Goal: Information Seeking & Learning: Check status

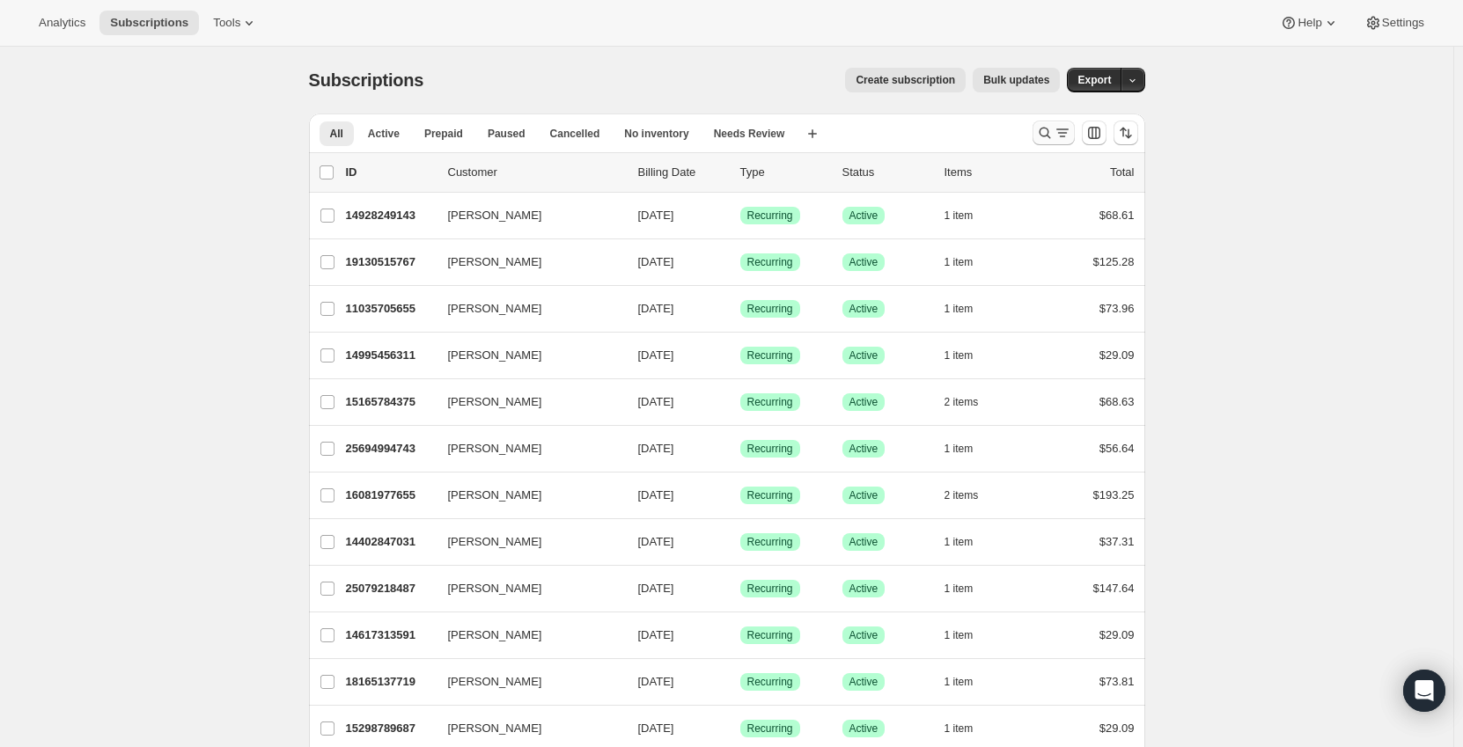
click at [1042, 133] on icon "Search and filter results" at bounding box center [1045, 133] width 18 height 18
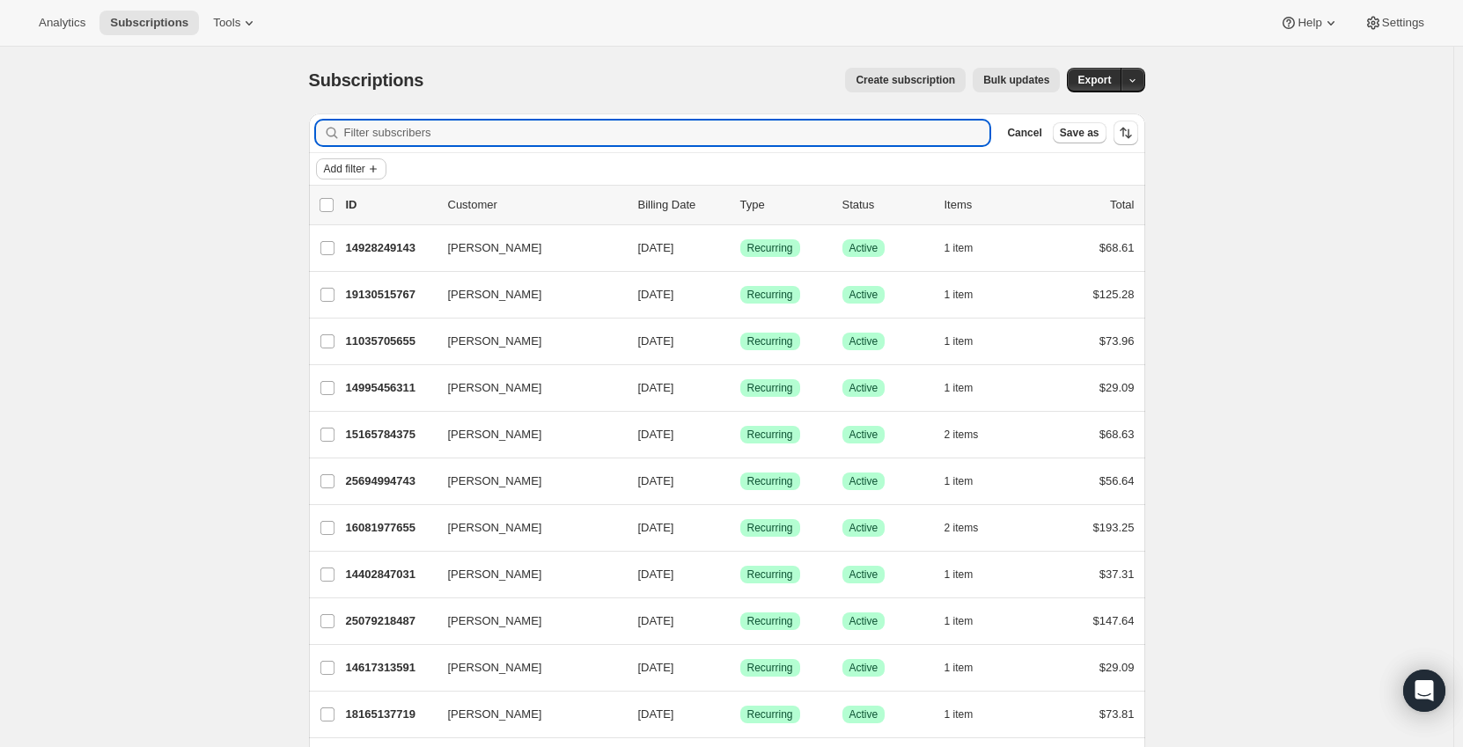
click at [380, 168] on icon "Add filter" at bounding box center [373, 169] width 14 height 14
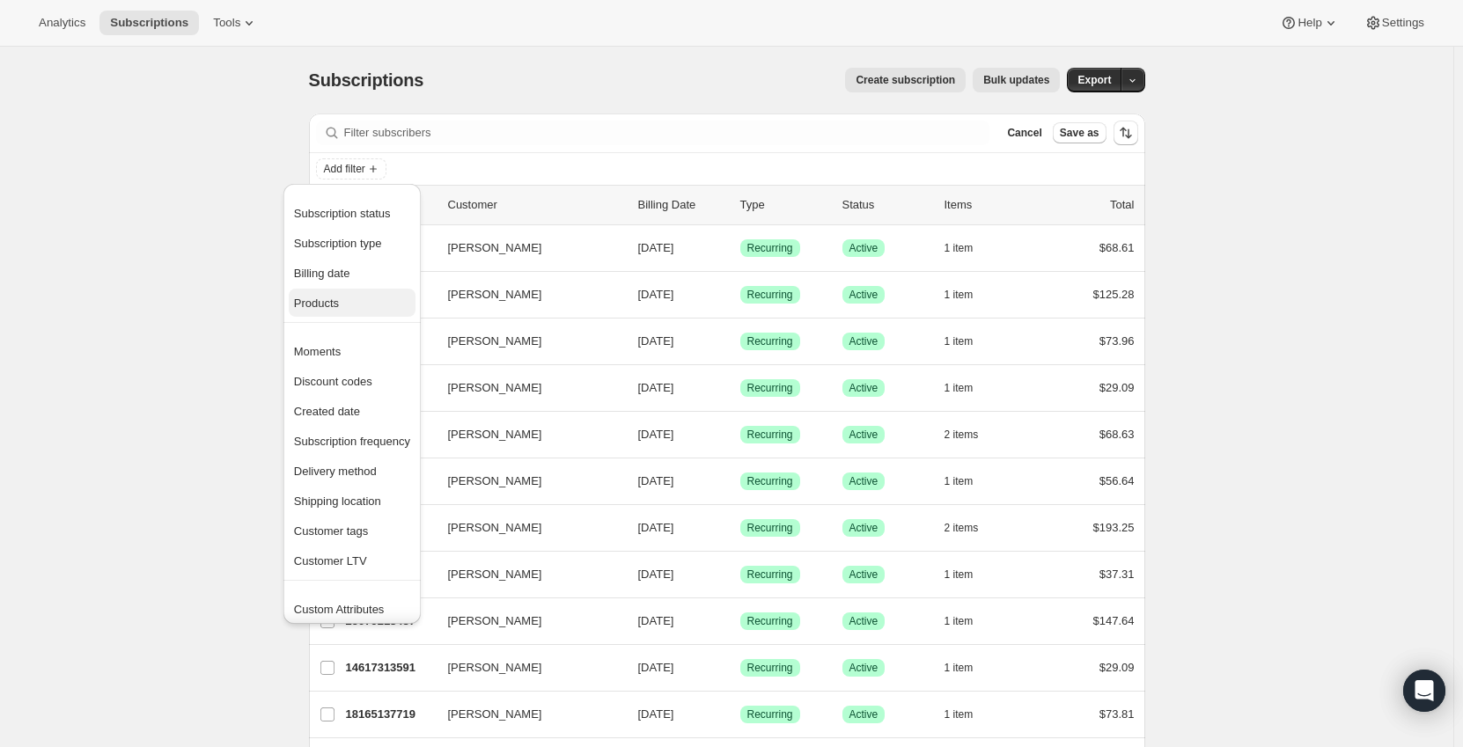
click at [344, 304] on span "Products" at bounding box center [352, 304] width 116 height 18
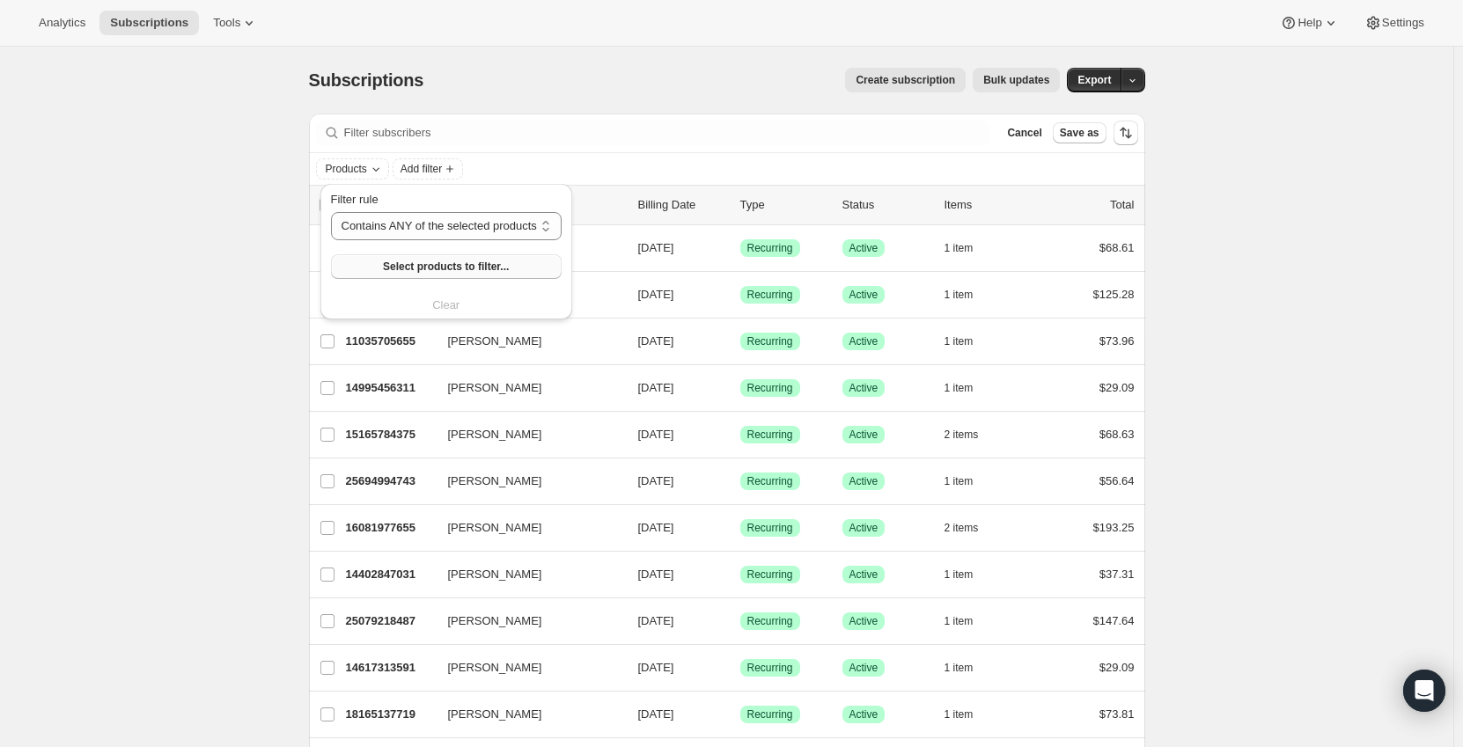
click at [434, 259] on button "Select products to filter..." at bounding box center [446, 266] width 231 height 25
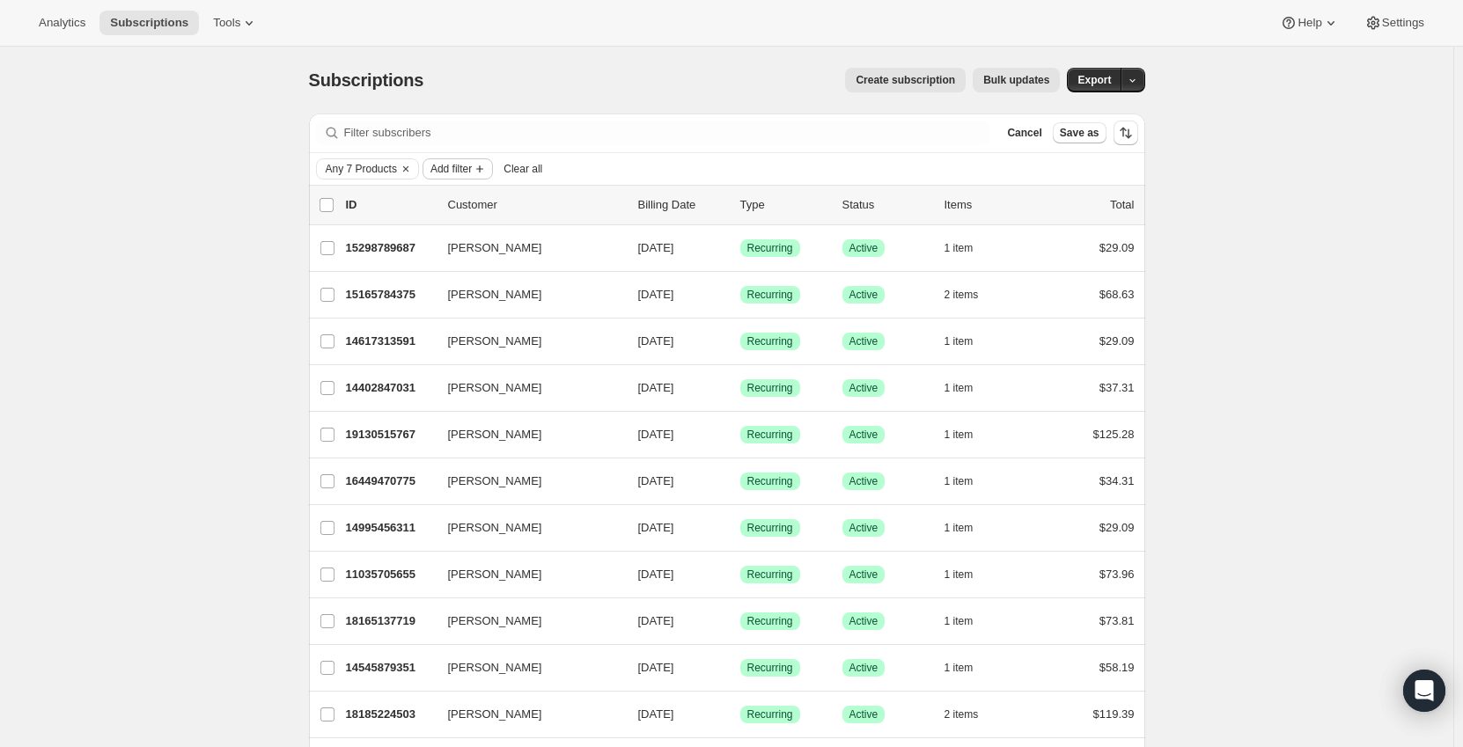
click at [480, 171] on icon "Add filter" at bounding box center [480, 169] width 14 height 14
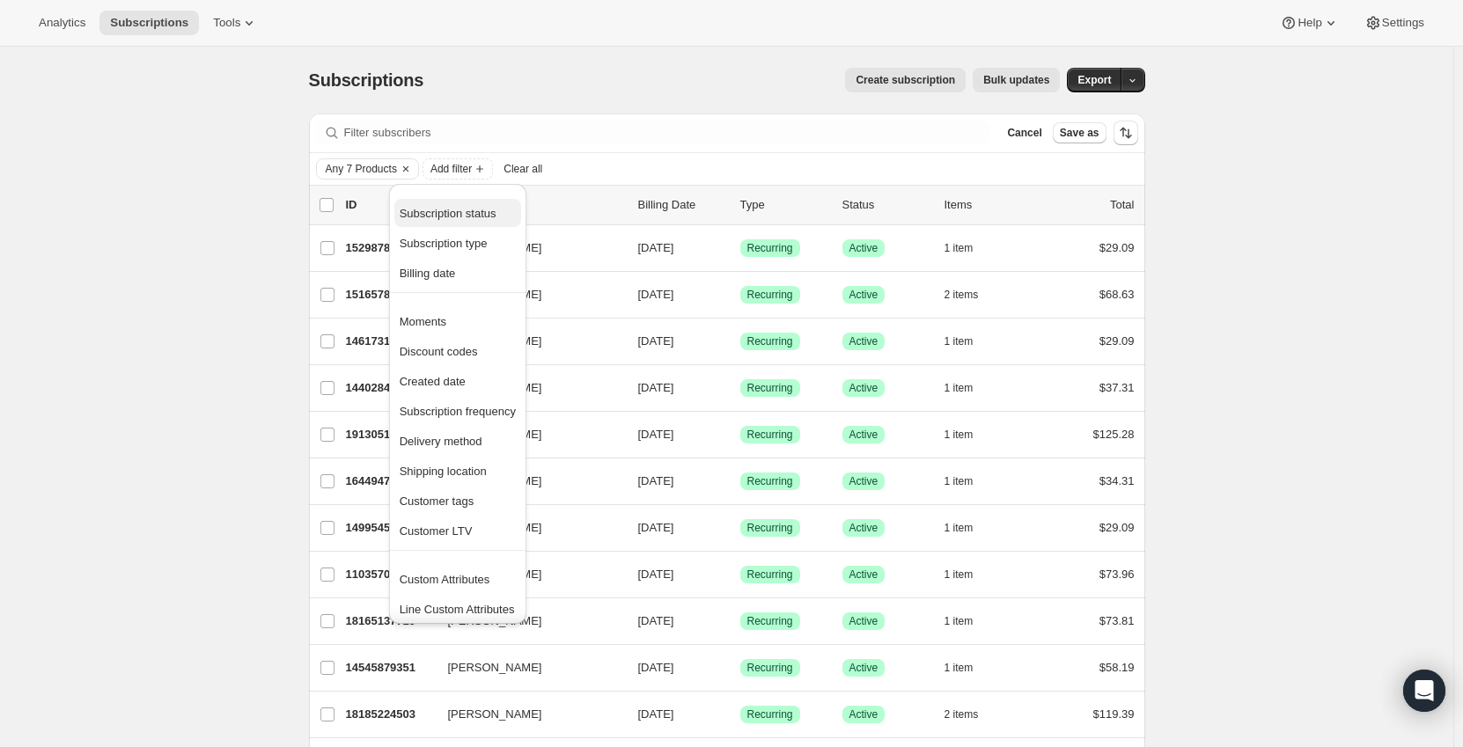
click at [470, 219] on span "Subscription status" at bounding box center [448, 213] width 97 height 13
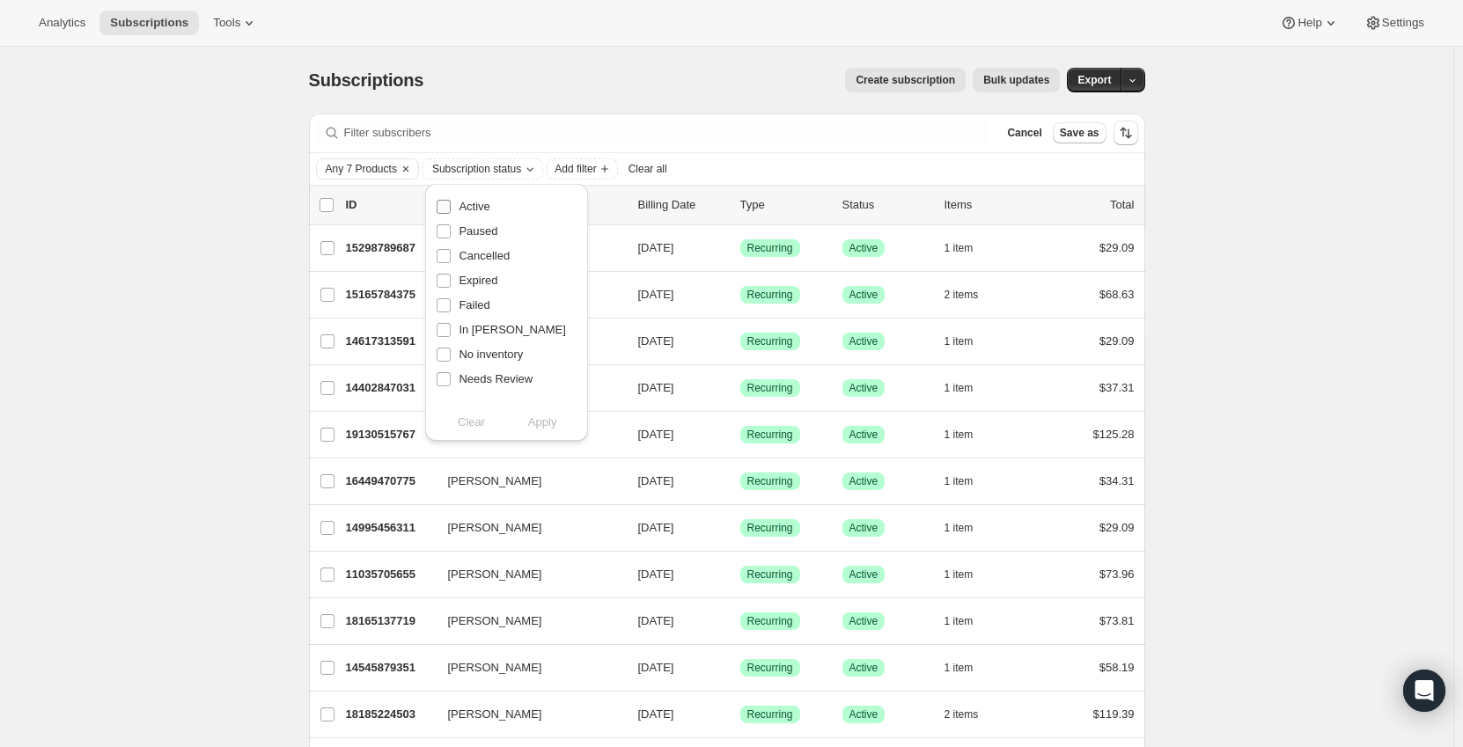
click at [476, 209] on span "Active" at bounding box center [474, 206] width 31 height 13
click at [451, 209] on input "Active" at bounding box center [444, 207] width 14 height 14
checkbox input "true"
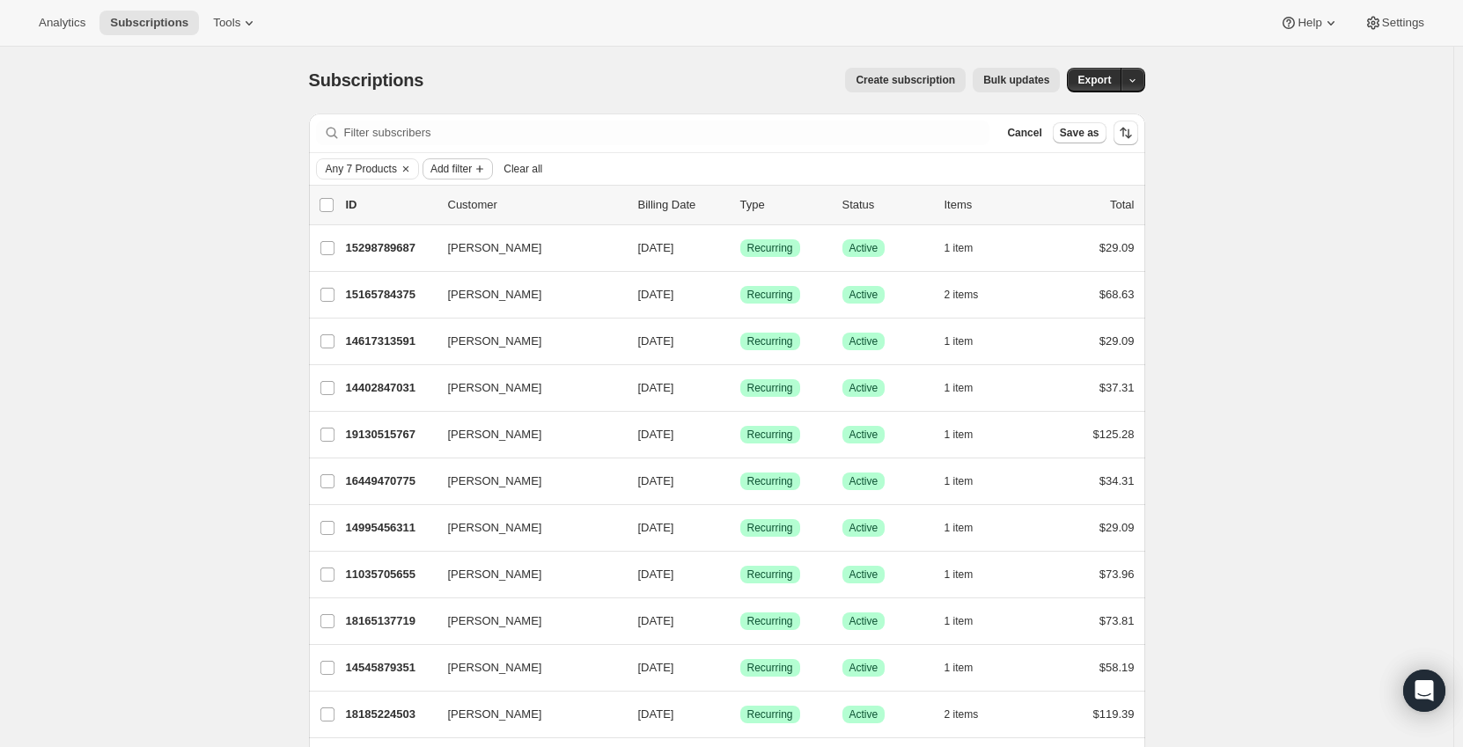
click at [472, 168] on span "Add filter" at bounding box center [450, 169] width 41 height 14
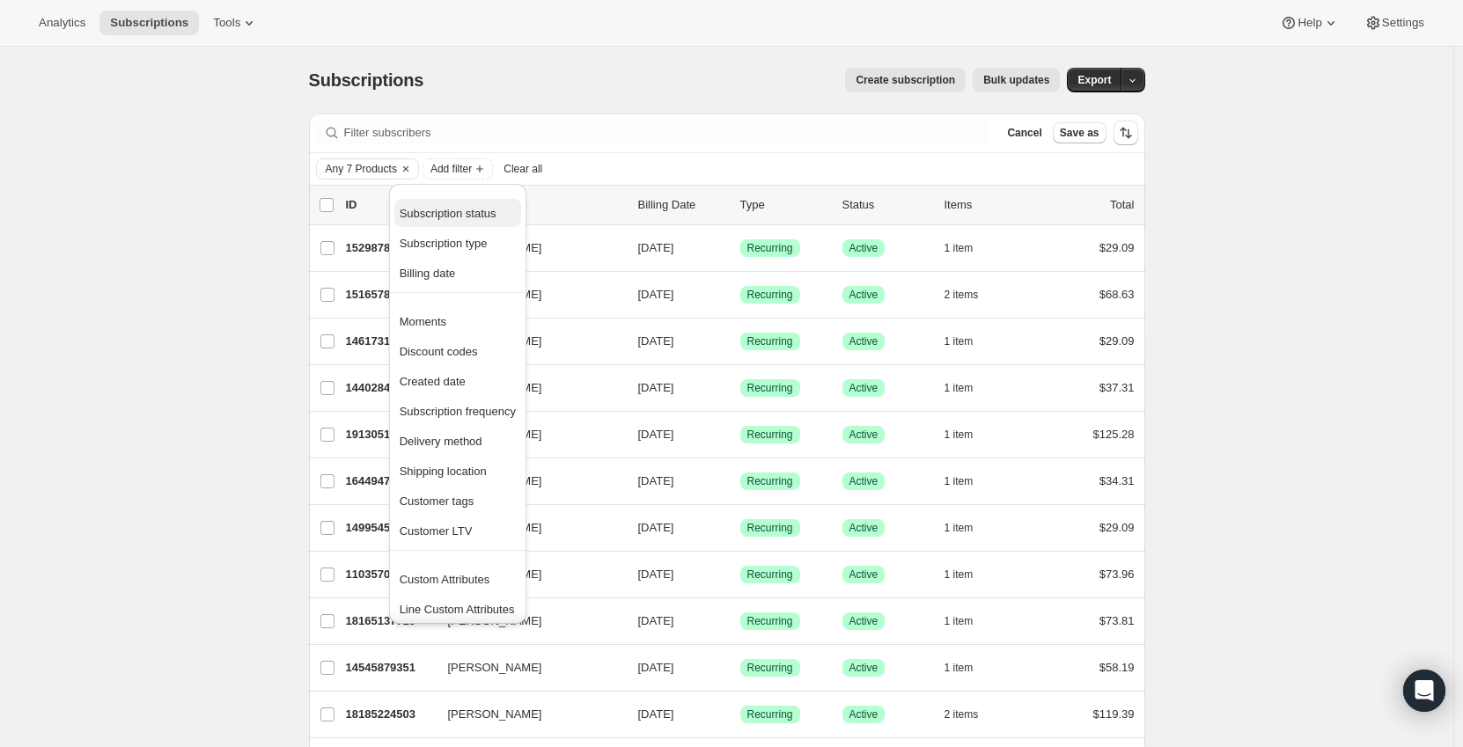
click at [481, 207] on span "Subscription status" at bounding box center [448, 213] width 97 height 13
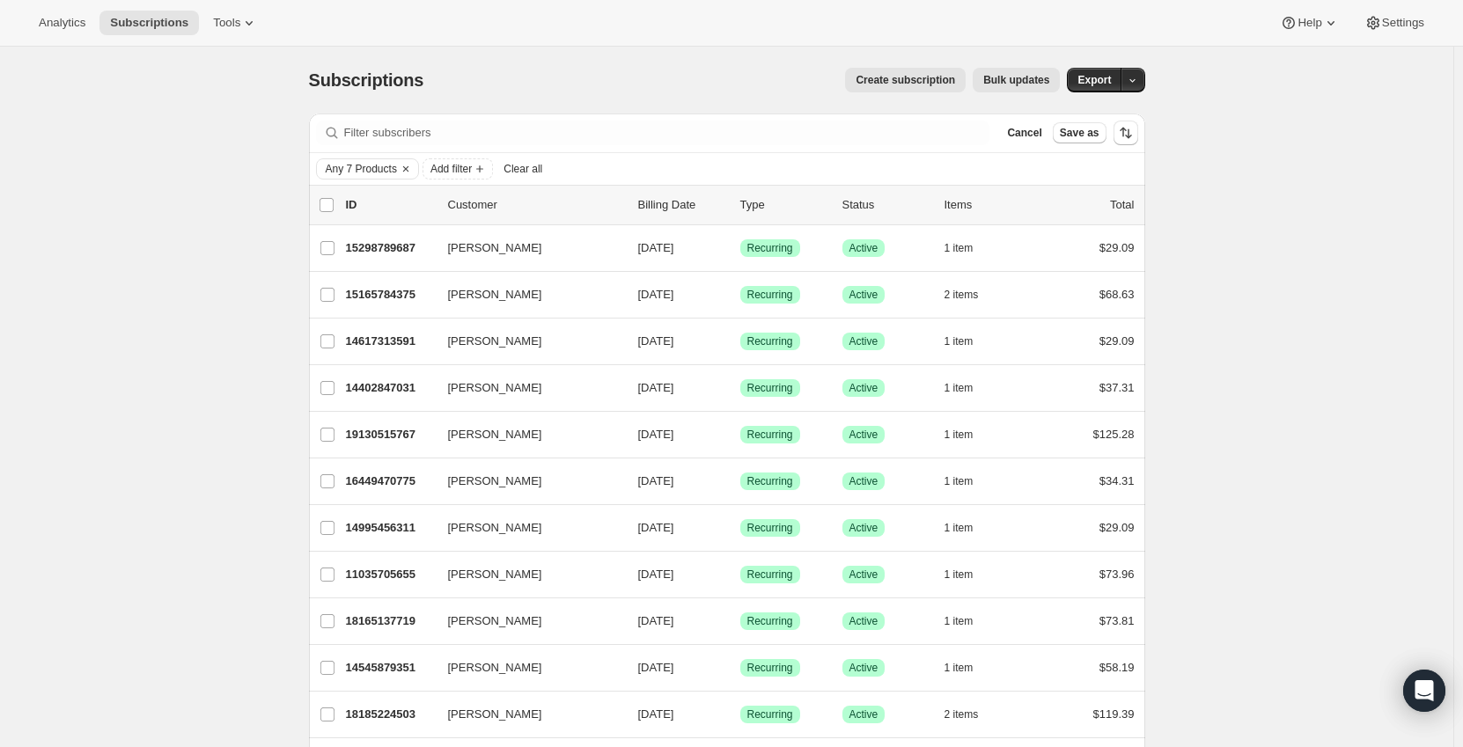
click at [596, 170] on div "Any 7 Products Add filter Clear all" at bounding box center [727, 168] width 822 height 21
click at [472, 172] on span "Add filter" at bounding box center [450, 169] width 41 height 14
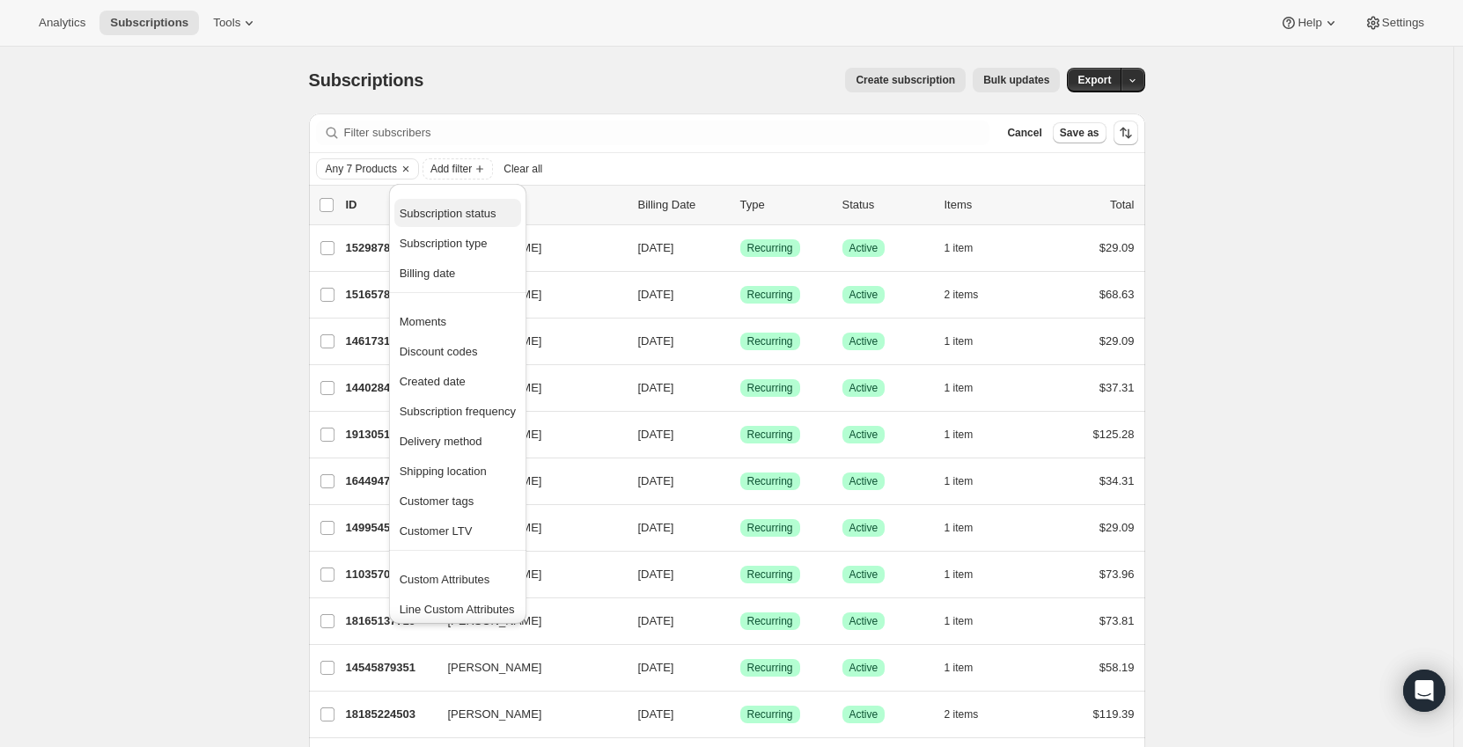
click at [466, 213] on span "Subscription status" at bounding box center [448, 213] width 97 height 13
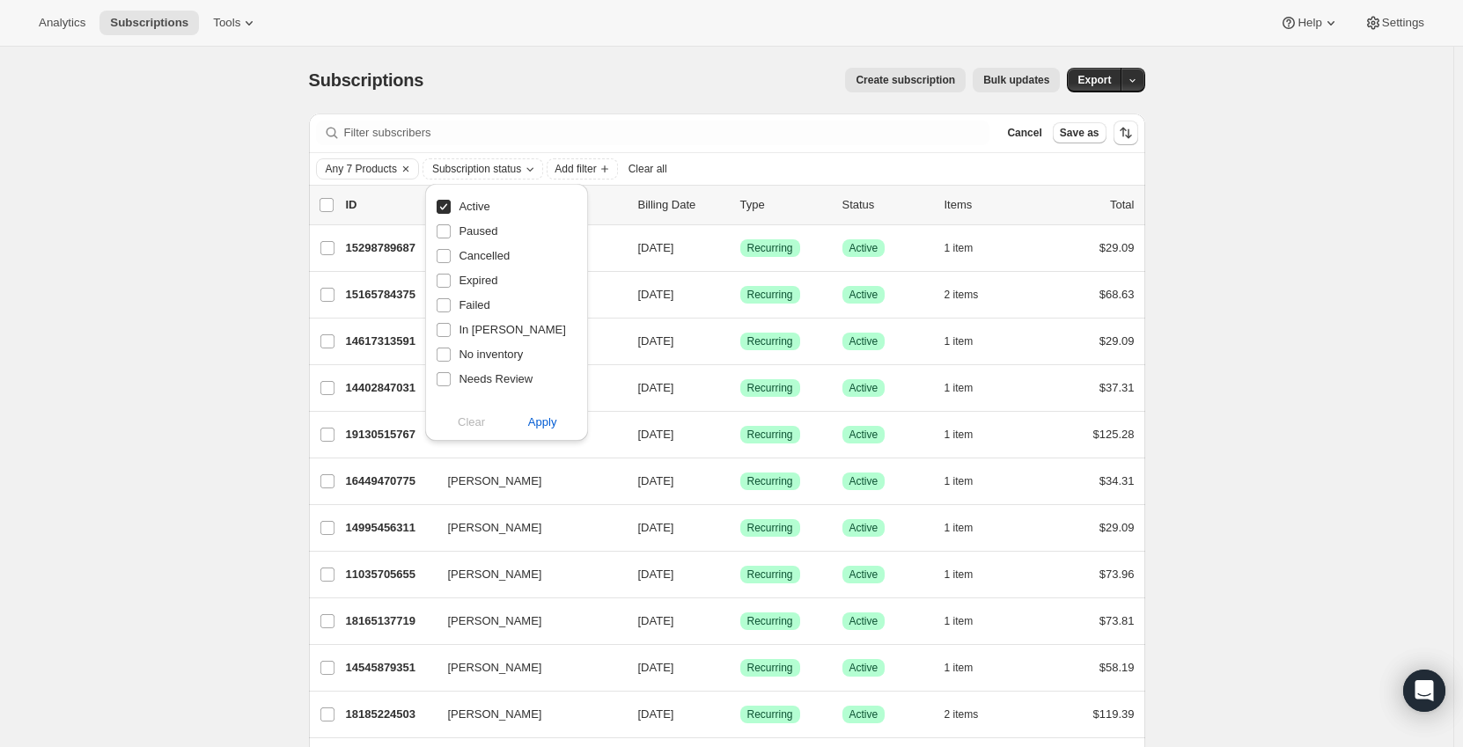
click at [462, 211] on span "Active" at bounding box center [474, 206] width 31 height 13
click at [451, 211] on input "Active" at bounding box center [444, 207] width 14 height 14
checkbox input "false"
click at [698, 166] on div "Any 7 Products Subscription status Add filter Clear all" at bounding box center [727, 168] width 822 height 21
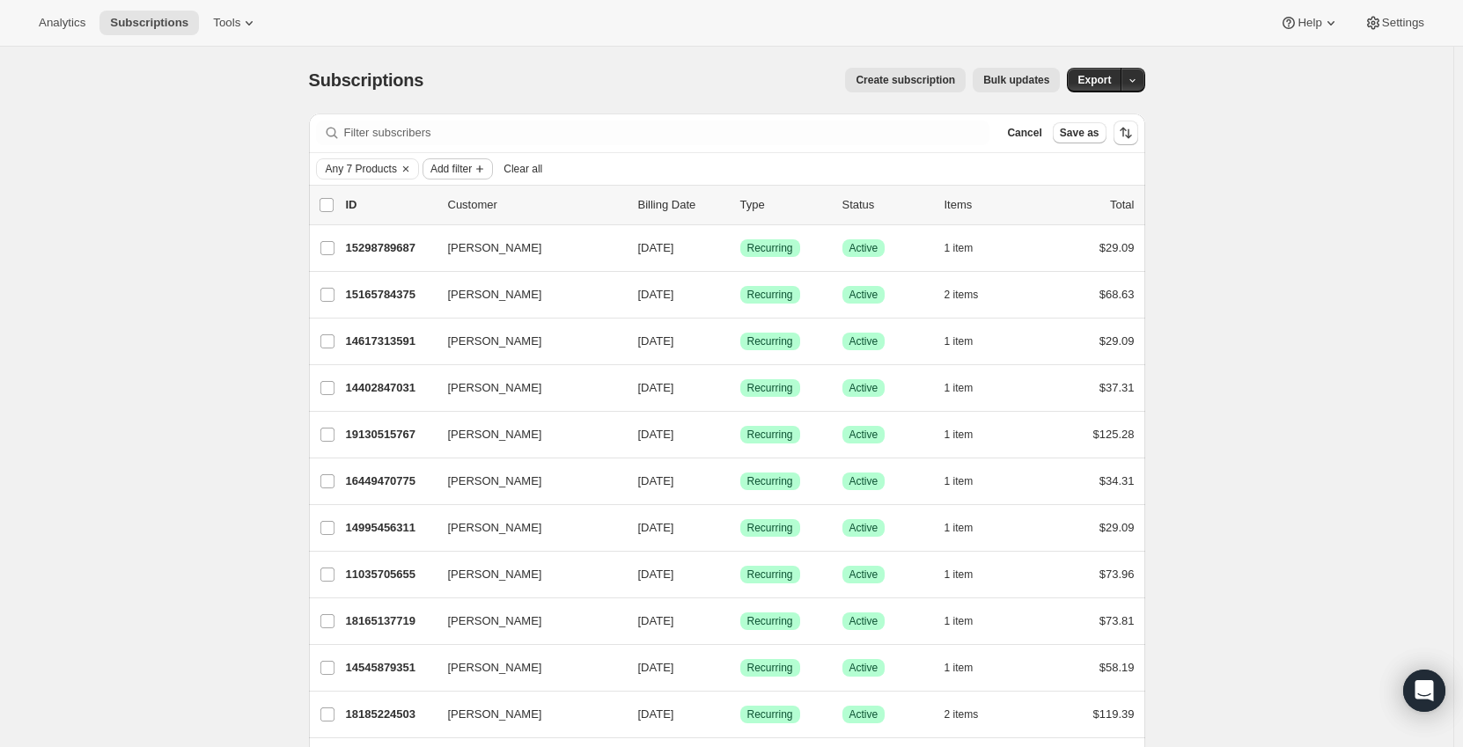
click at [477, 171] on icon "Add filter" at bounding box center [480, 169] width 14 height 14
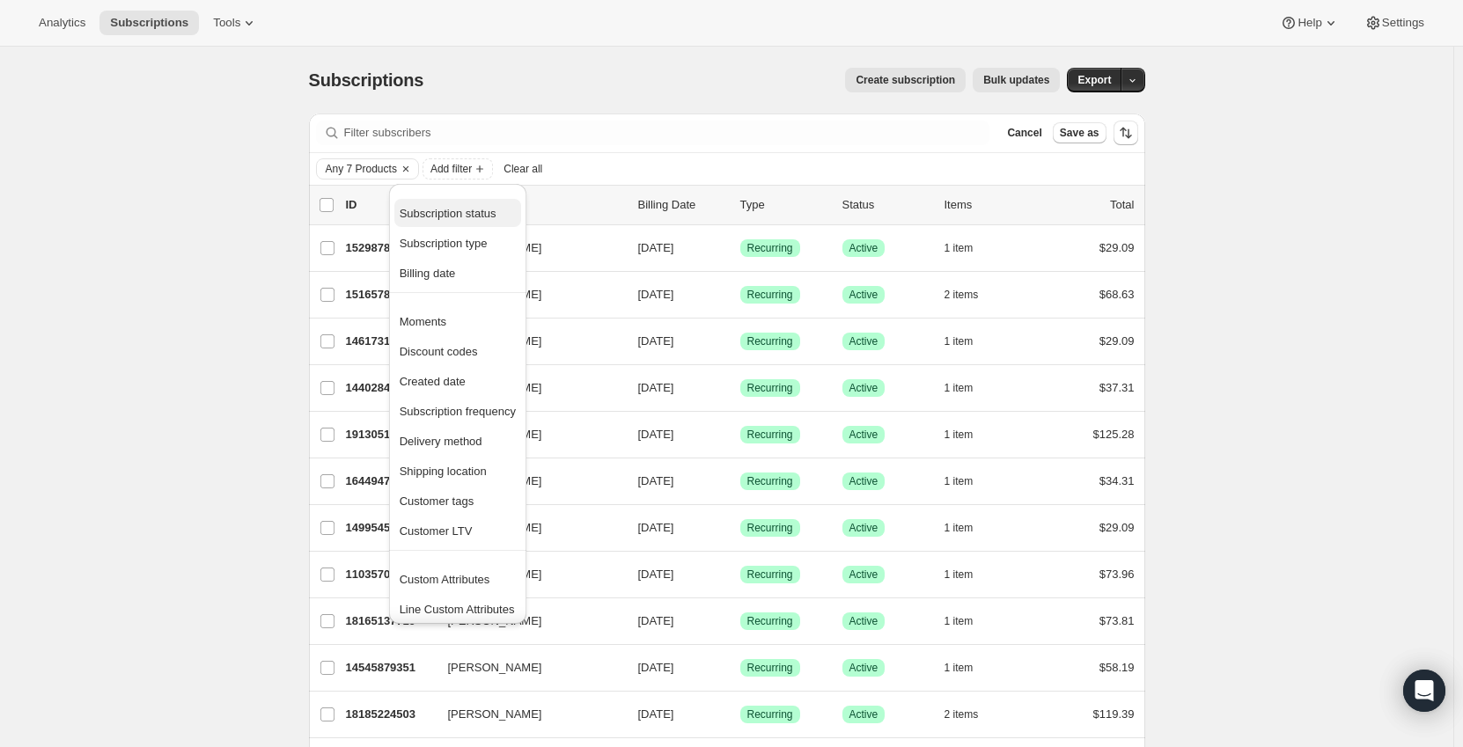
click at [475, 209] on span "Subscription status" at bounding box center [448, 213] width 97 height 13
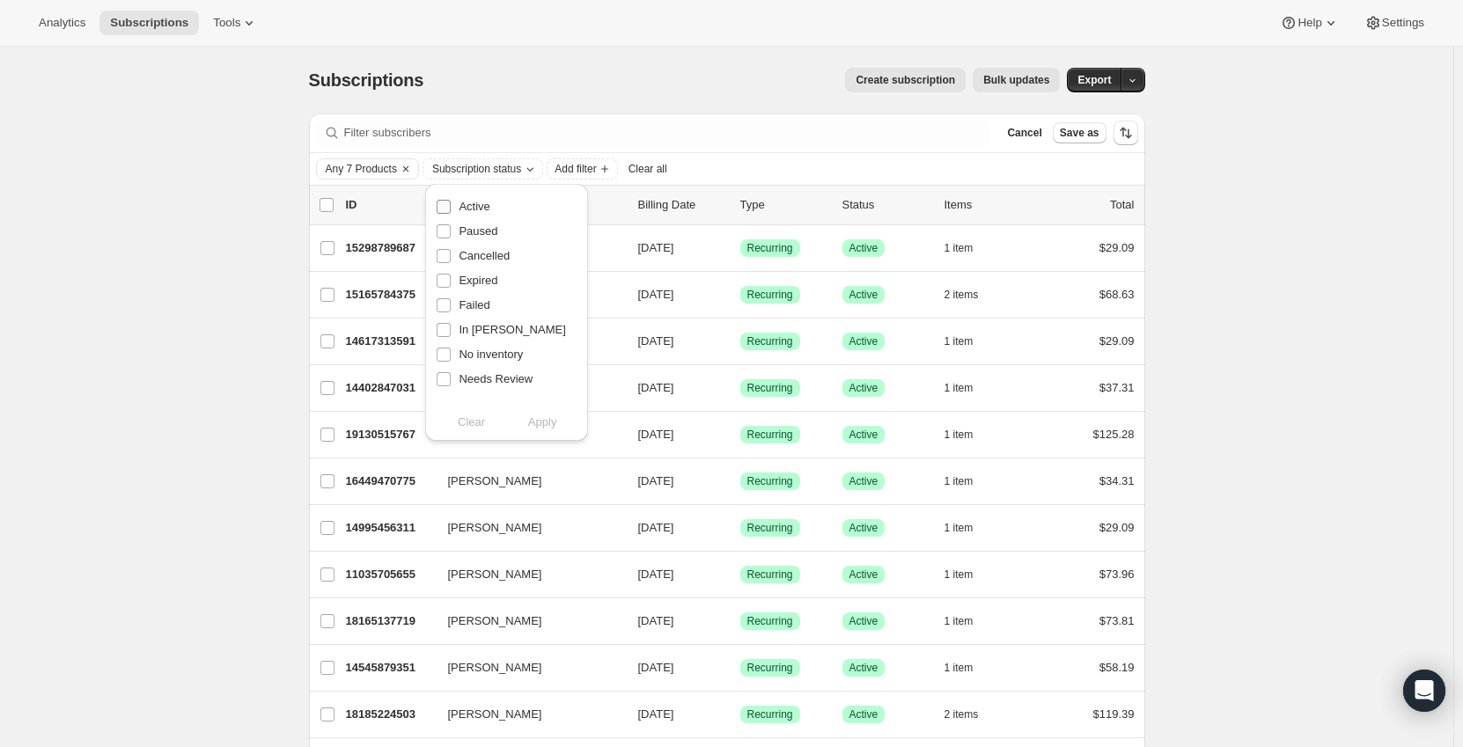
click at [474, 206] on span "Active" at bounding box center [474, 206] width 31 height 13
click at [451, 206] on input "Active" at bounding box center [444, 207] width 14 height 14
checkbox input "true"
click at [477, 229] on span "Paused" at bounding box center [478, 230] width 39 height 13
click at [451, 229] on input "Paused" at bounding box center [444, 231] width 14 height 14
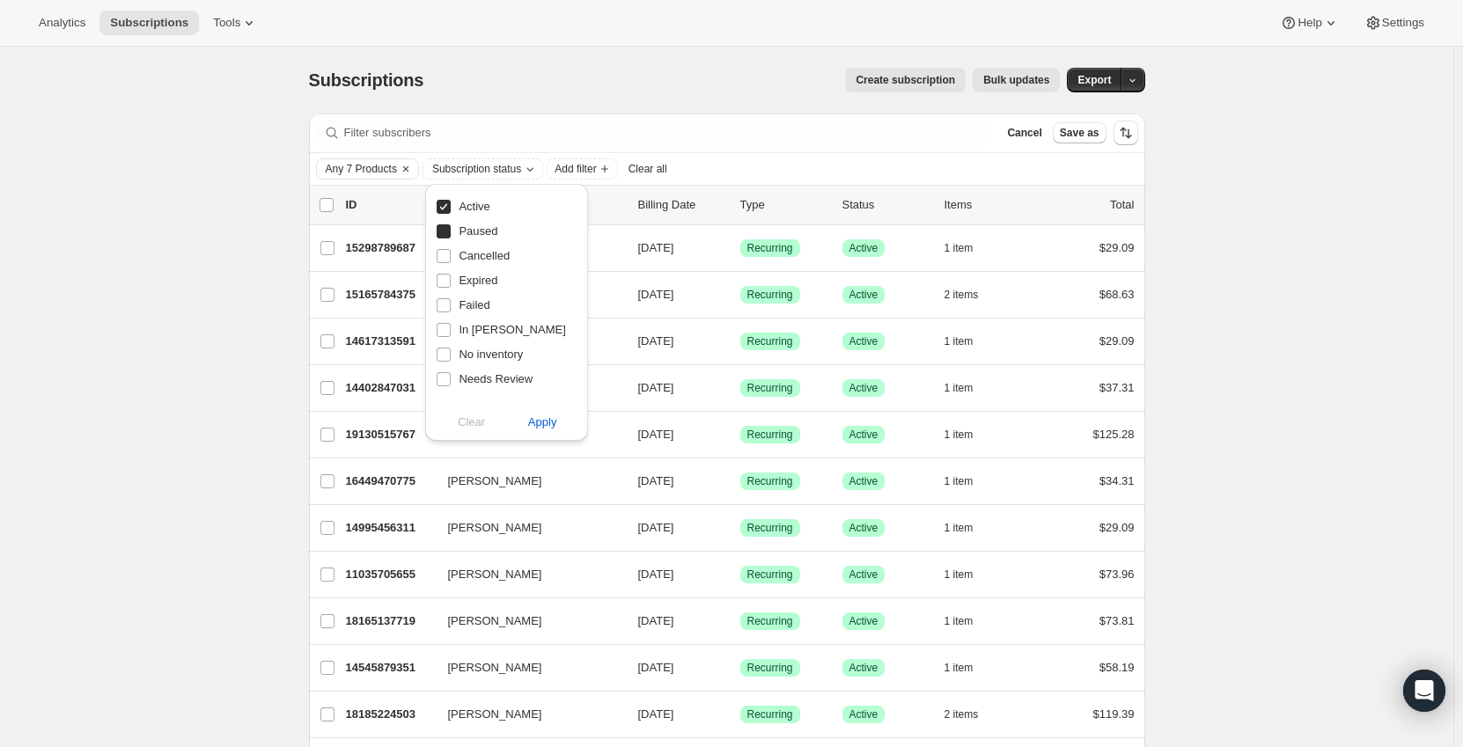
checkbox input "true"
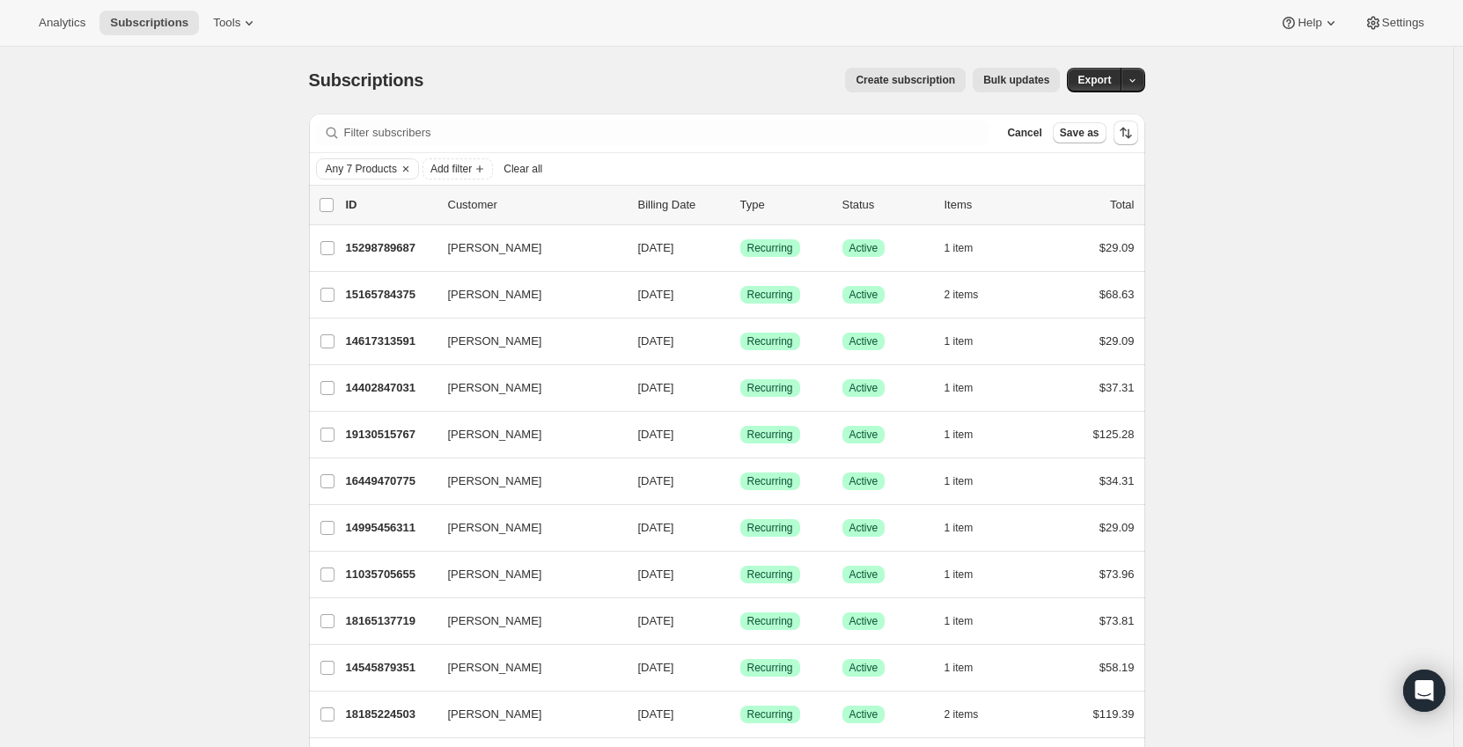
click at [519, 162] on span "Clear all" at bounding box center [522, 169] width 39 height 14
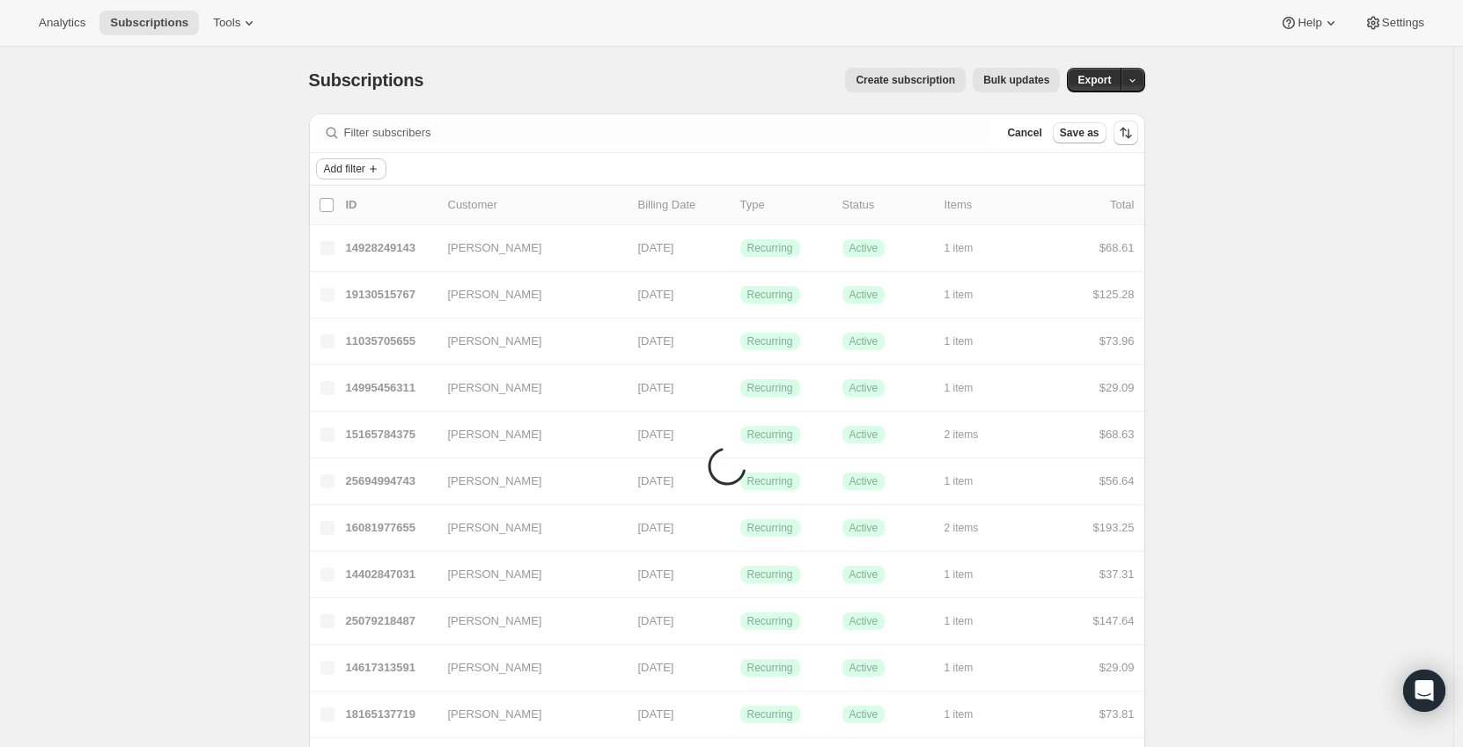
click at [346, 175] on span "Add filter" at bounding box center [344, 169] width 41 height 14
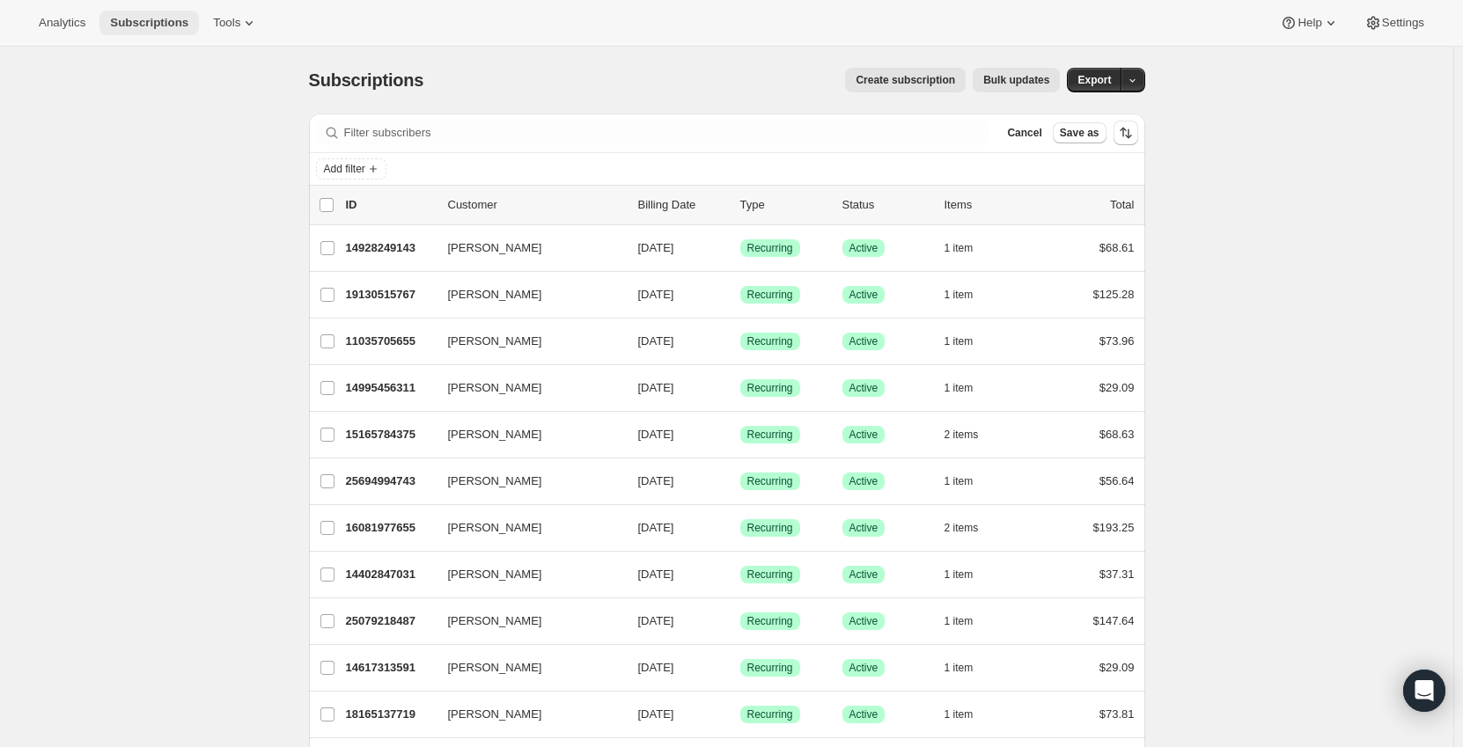
click at [127, 22] on span "Subscriptions" at bounding box center [149, 23] width 78 height 14
click at [365, 167] on span "Add filter" at bounding box center [344, 169] width 41 height 14
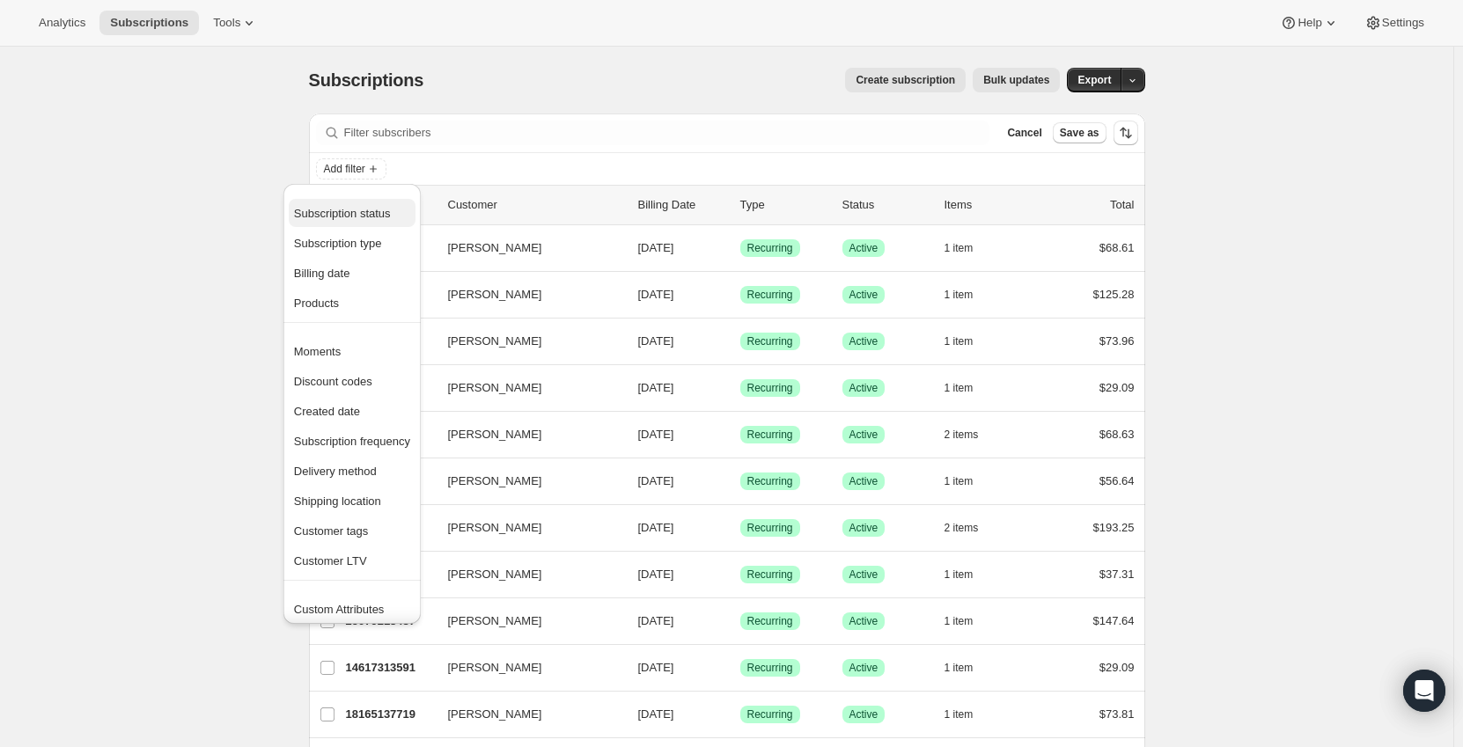
click at [380, 214] on span "Subscription status" at bounding box center [342, 213] width 97 height 13
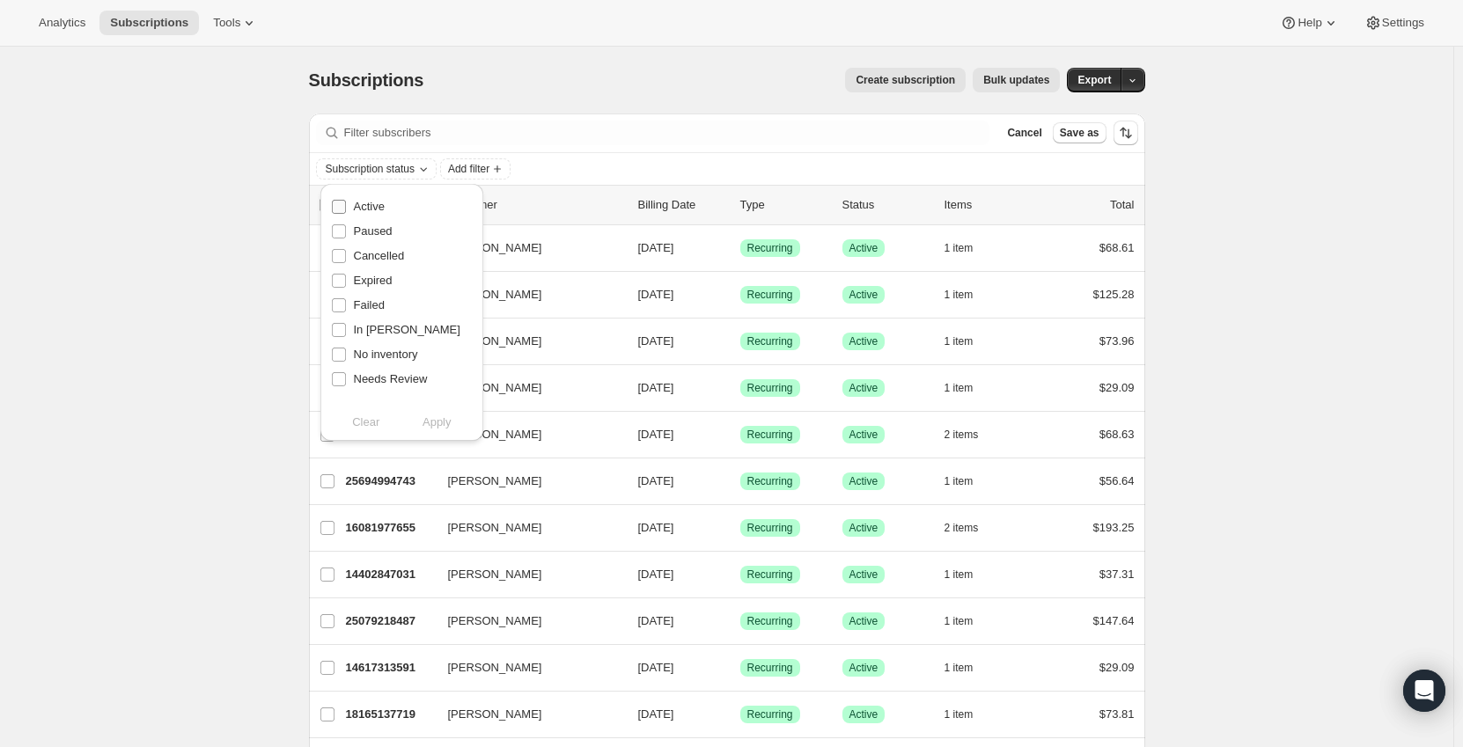
click at [379, 205] on span "Active" at bounding box center [369, 206] width 31 height 13
click at [346, 205] on input "Active" at bounding box center [339, 207] width 14 height 14
checkbox input "true"
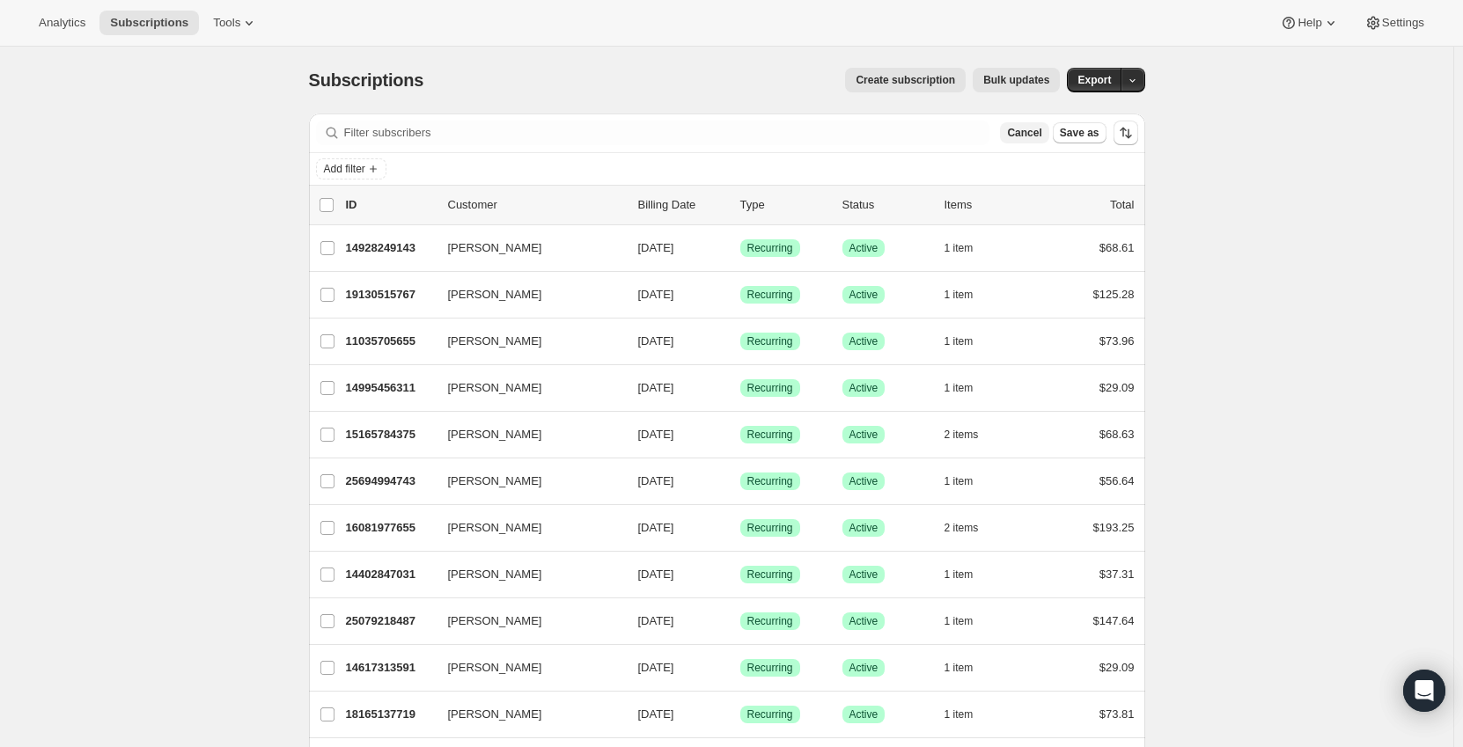
click at [1039, 133] on span "Cancel" at bounding box center [1024, 133] width 34 height 14
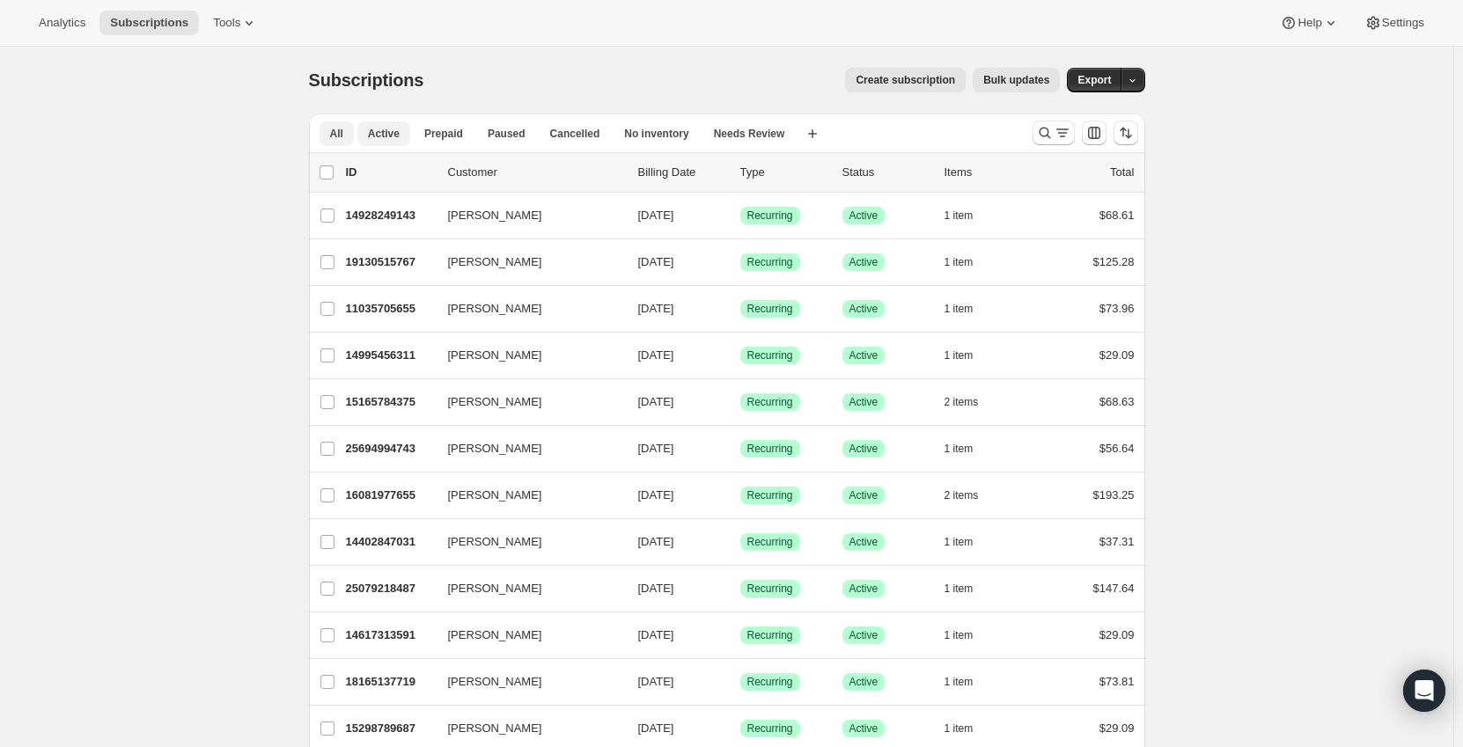
click at [387, 134] on span "Active" at bounding box center [384, 134] width 32 height 14
click at [1047, 132] on icon "Search and filter results" at bounding box center [1045, 133] width 18 height 18
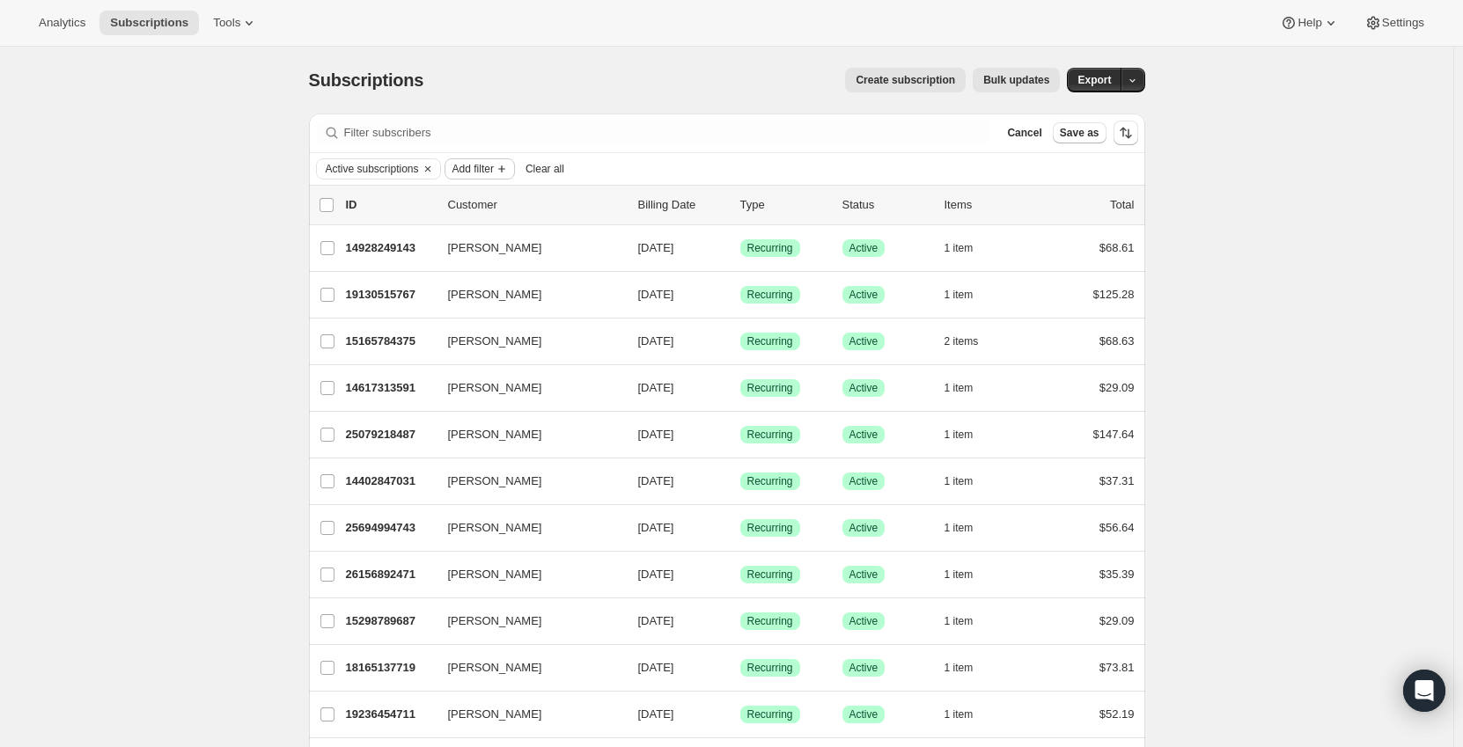
click at [475, 163] on span "Add filter" at bounding box center [472, 169] width 41 height 14
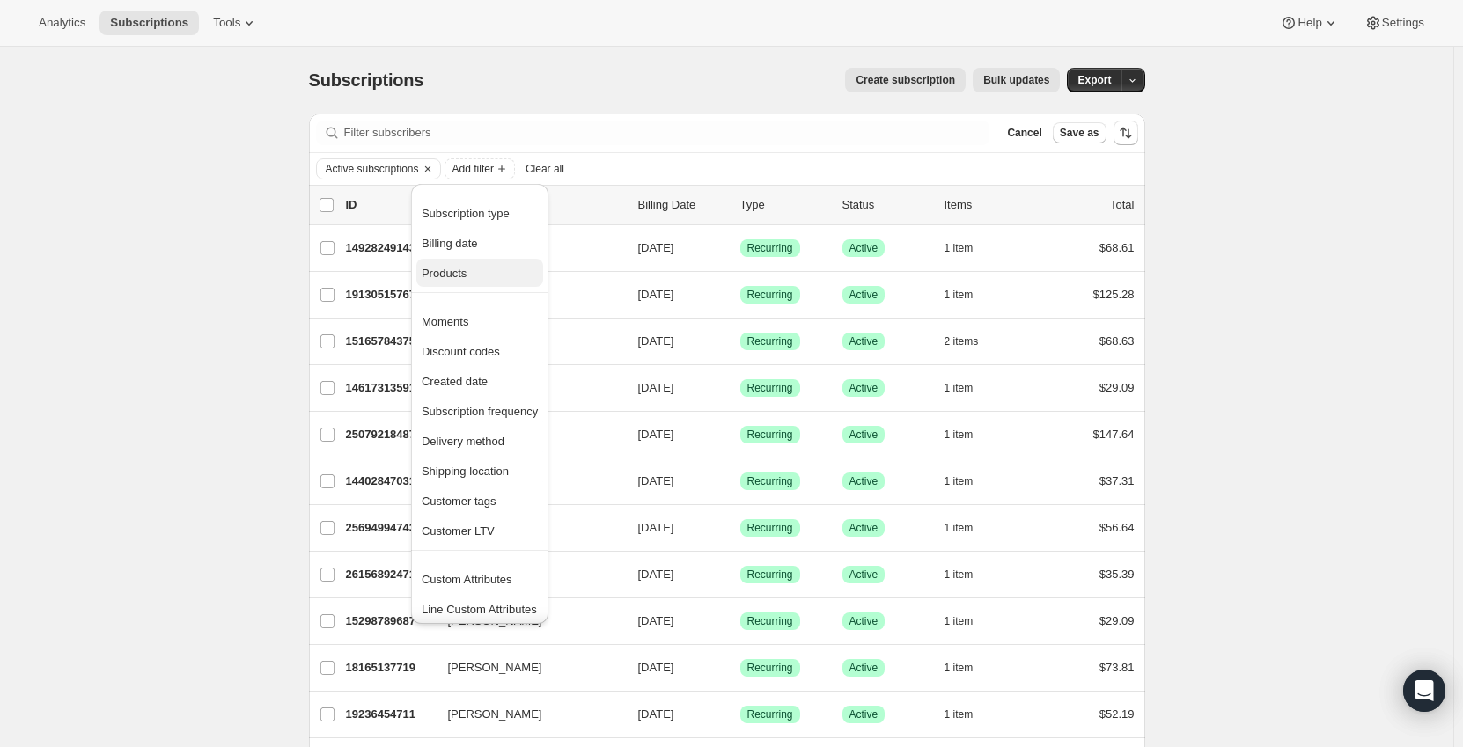
click at [467, 277] on span "Products" at bounding box center [480, 274] width 116 height 18
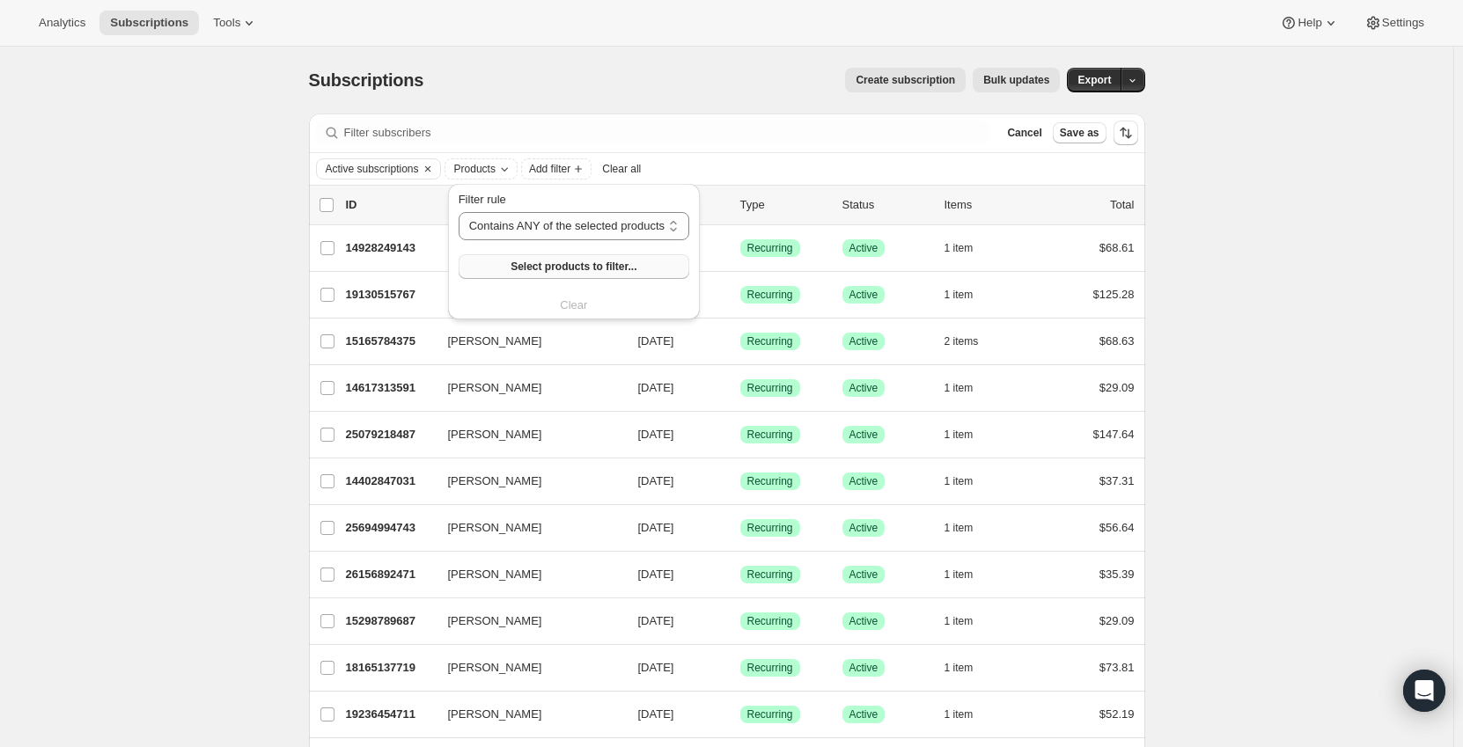
click at [554, 274] on button "Select products to filter..." at bounding box center [574, 266] width 231 height 25
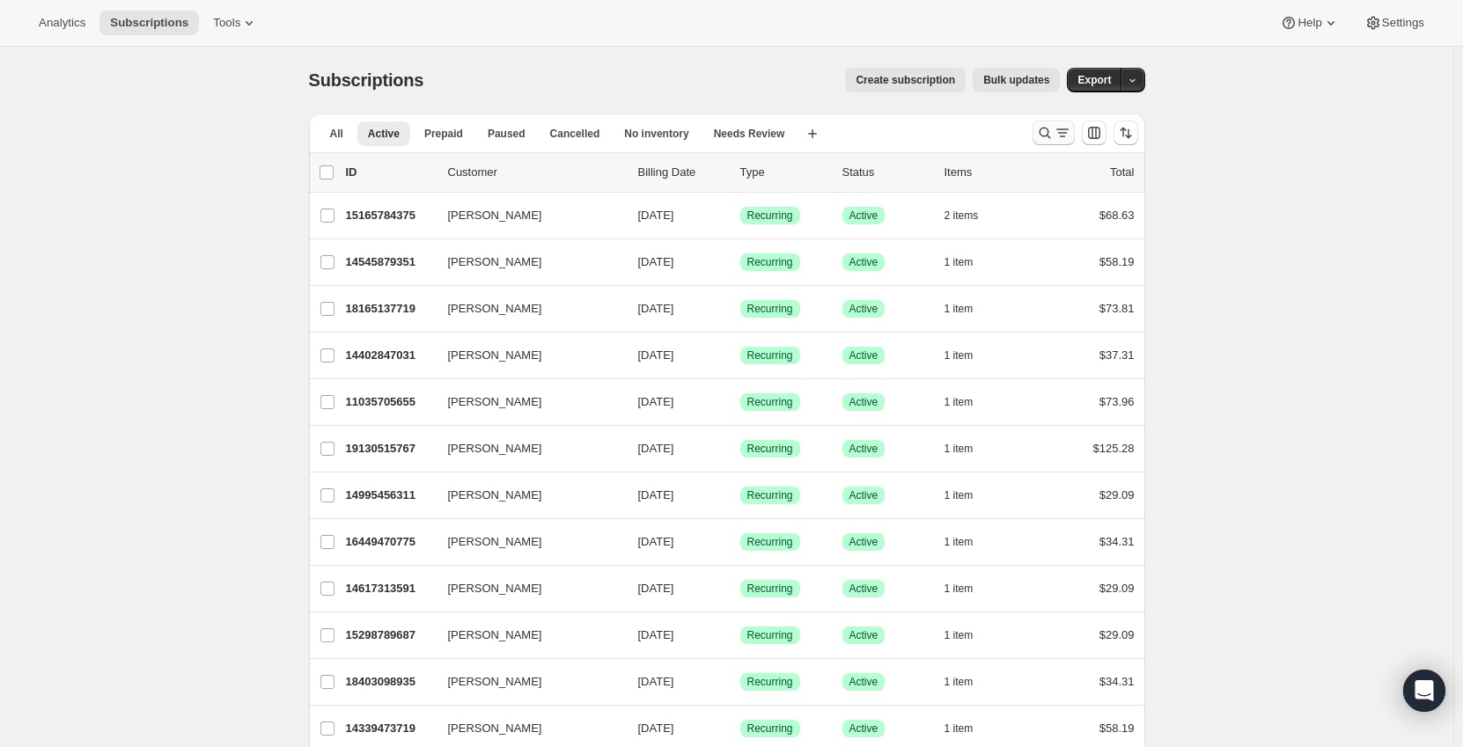
click at [1038, 136] on button "Search and filter results" at bounding box center [1053, 133] width 42 height 25
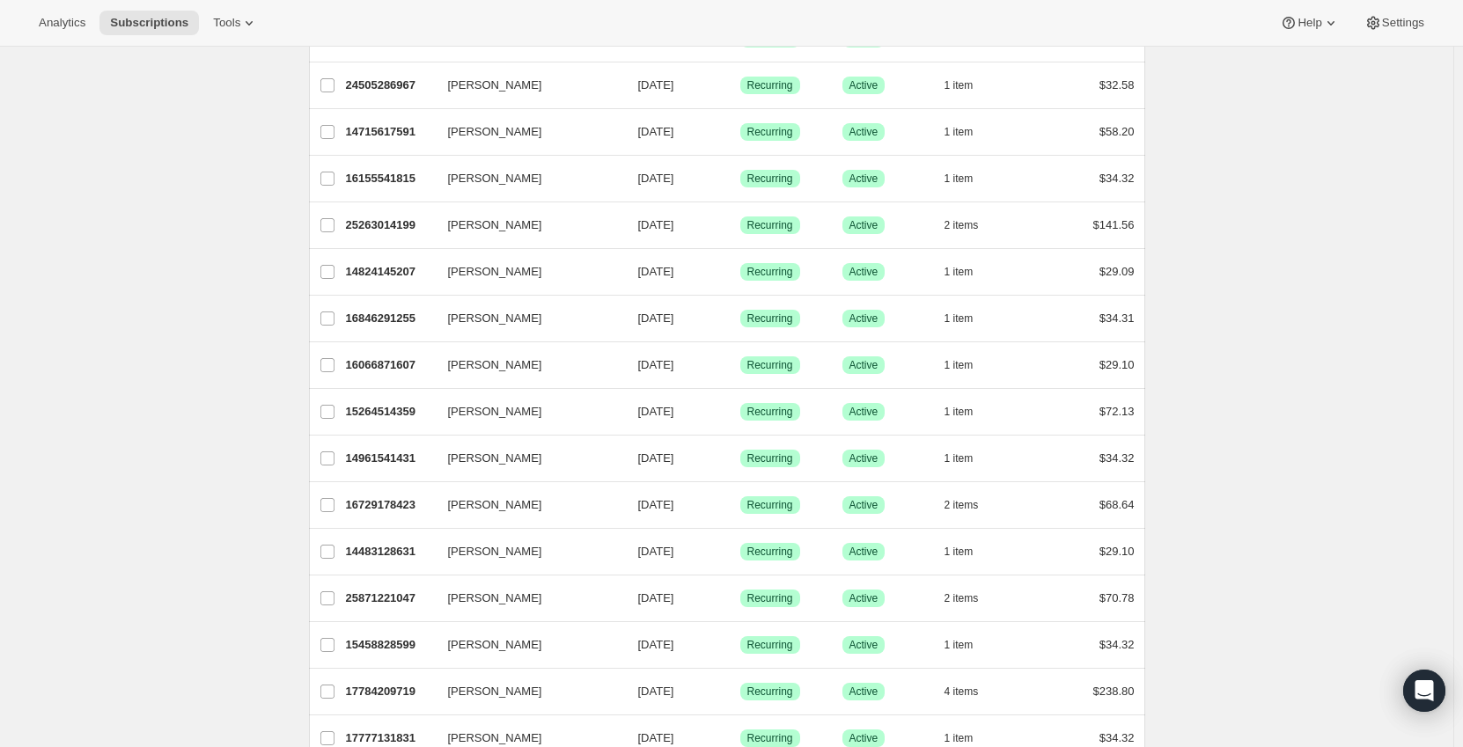
scroll to position [1921, 0]
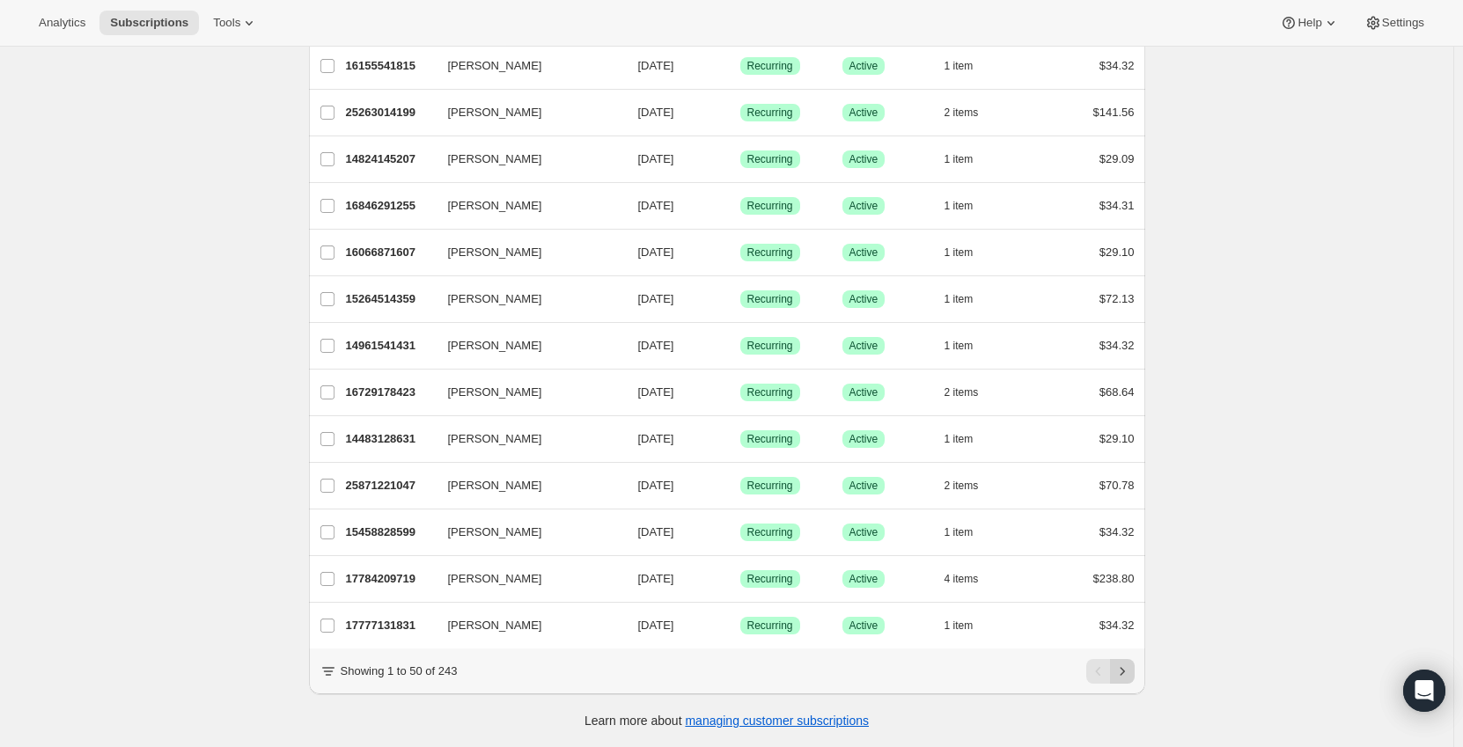
click at [1131, 678] on icon "Next" at bounding box center [1122, 672] width 18 height 18
click at [1131, 670] on icon "Next" at bounding box center [1122, 672] width 18 height 18
